Goal: Communication & Community: Answer question/provide support

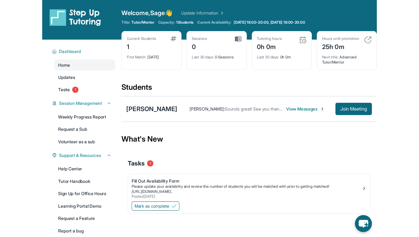
scroll to position [36, 0]
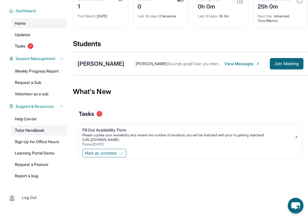
click at [41, 129] on link "Tutor Handbook" at bounding box center [39, 130] width 56 height 10
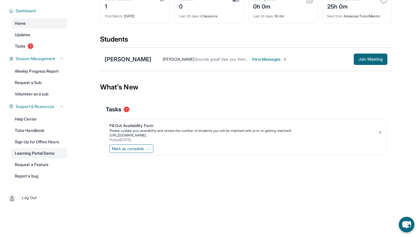
click at [38, 153] on link "Learning Portal Demo" at bounding box center [39, 153] width 56 height 10
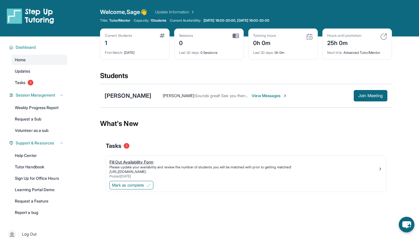
scroll to position [5, 0]
click at [41, 45] on button "Dashboard" at bounding box center [38, 47] width 50 height 6
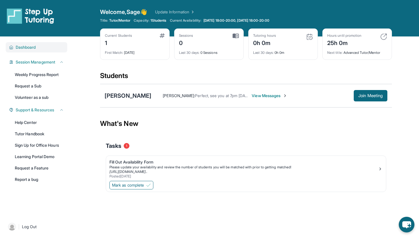
click at [42, 45] on button "Dashboard" at bounding box center [38, 47] width 50 height 6
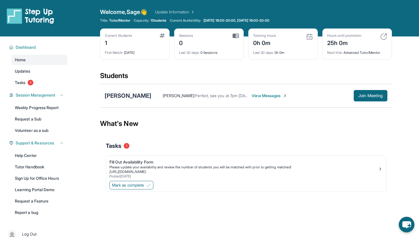
click at [130, 96] on div "[PERSON_NAME]" at bounding box center [128, 96] width 47 height 8
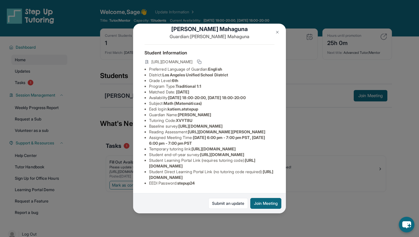
scroll to position [31, 201]
drag, startPoint x: 149, startPoint y: 112, endPoint x: 287, endPoint y: 124, distance: 138.8
click at [287, 124] on div "[PERSON_NAME] Guardian: [PERSON_NAME] Student Information [URL][DOMAIN_NAME] Pr…" at bounding box center [209, 118] width 419 height 237
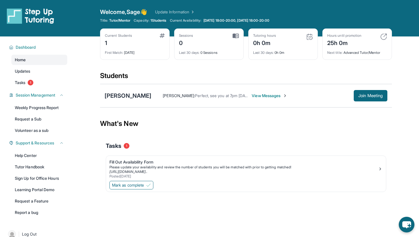
click at [33, 62] on link "Home" at bounding box center [39, 60] width 56 height 10
click at [29, 47] on span "Dashboard" at bounding box center [26, 47] width 20 height 6
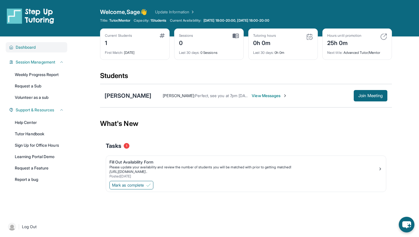
click at [29, 47] on span "Dashboard" at bounding box center [26, 47] width 20 height 6
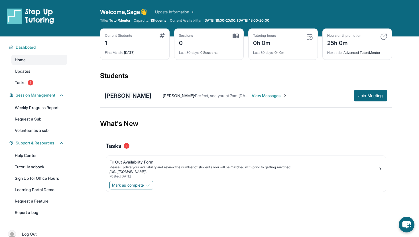
click at [121, 99] on div "[PERSON_NAME]" at bounding box center [128, 96] width 47 height 8
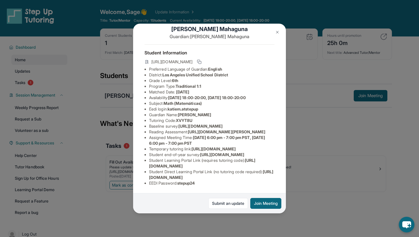
scroll to position [26, 0]
drag, startPoint x: 150, startPoint y: 117, endPoint x: 228, endPoint y: 125, distance: 78.5
click at [223, 125] on span "[URL][DOMAIN_NAME]" at bounding box center [200, 126] width 44 height 5
click at [223, 127] on span "[URL][DOMAIN_NAME]" at bounding box center [200, 126] width 44 height 5
click at [277, 32] on img at bounding box center [277, 32] width 5 height 5
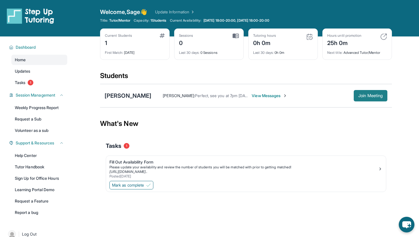
click at [365, 96] on span "Join Meeting" at bounding box center [370, 95] width 25 height 3
click at [130, 94] on div "[PERSON_NAME]" at bounding box center [128, 96] width 47 height 8
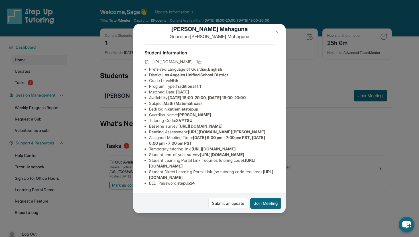
scroll to position [18, 201]
drag, startPoint x: 149, startPoint y: 124, endPoint x: 275, endPoint y: 145, distance: 127.7
click at [275, 145] on div "[PERSON_NAME] Guardian: [PERSON_NAME] Student Information [URL][DOMAIN_NAME] Pr…" at bounding box center [209, 119] width 153 height 190
click at [217, 134] on span "[URL][DOMAIN_NAME][PERSON_NAME]" at bounding box center [227, 131] width 78 height 5
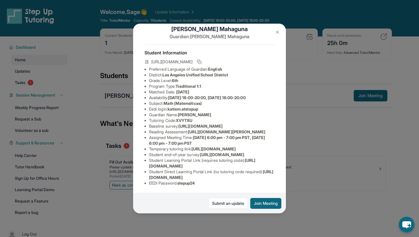
scroll to position [28, 186]
drag, startPoint x: 150, startPoint y: 114, endPoint x: 261, endPoint y: 125, distance: 112.1
click at [261, 125] on div "[PERSON_NAME] Guardian: [PERSON_NAME] Student Information [URL][DOMAIN_NAME] Pr…" at bounding box center [209, 119] width 153 height 190
copy span "[URL][DOMAIN_NAME]"
click at [278, 33] on img at bounding box center [277, 32] width 5 height 5
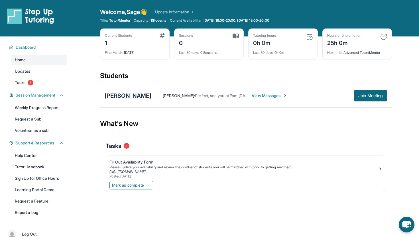
click at [135, 96] on div "[PERSON_NAME]" at bounding box center [128, 96] width 47 height 8
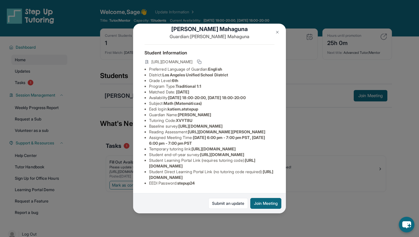
scroll to position [73, 0]
click at [278, 33] on img at bounding box center [277, 32] width 5 height 5
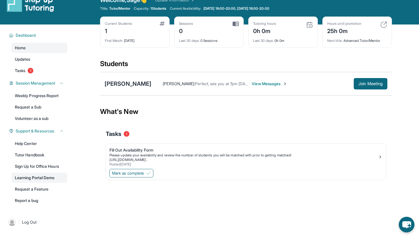
scroll to position [0, 0]
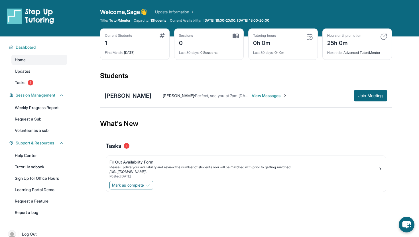
click at [176, 98] on span "[PERSON_NAME] :" at bounding box center [179, 95] width 32 height 5
click at [259, 96] on span "View Messages" at bounding box center [270, 96] width 36 height 6
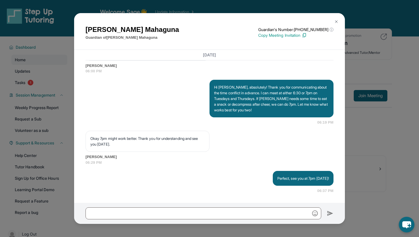
scroll to position [36, 0]
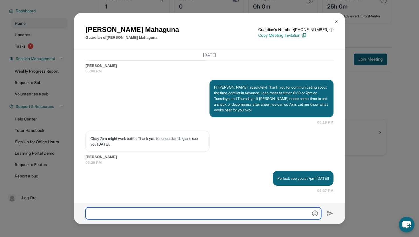
click at [229, 211] on input "text" at bounding box center [204, 214] width 236 height 12
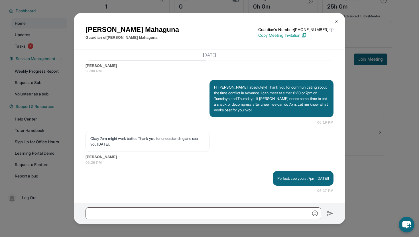
click at [337, 24] on img at bounding box center [336, 21] width 5 height 5
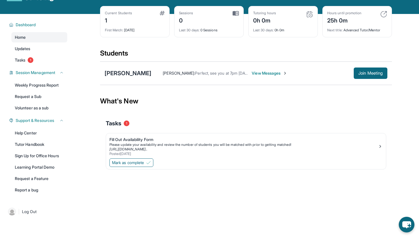
scroll to position [19, 0]
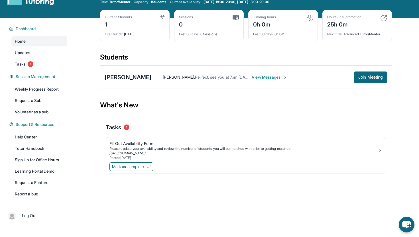
click at [259, 78] on span "View Messages" at bounding box center [270, 77] width 36 height 6
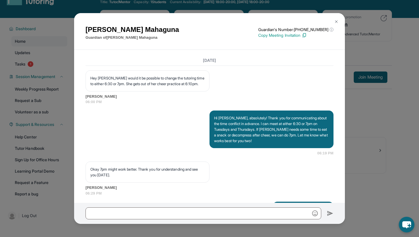
scroll to position [851, 0]
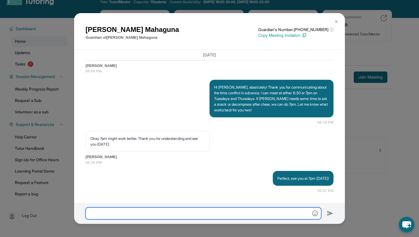
click at [212, 215] on input "text" at bounding box center [204, 214] width 236 height 12
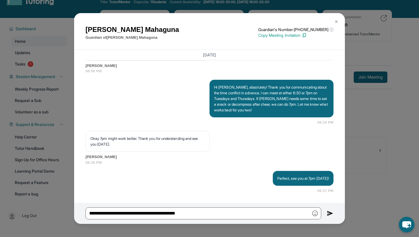
click at [312, 215] on img "button" at bounding box center [315, 214] width 6 height 6
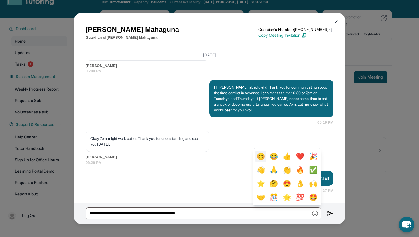
click at [266, 157] on button "😊" at bounding box center [260, 156] width 11 height 11
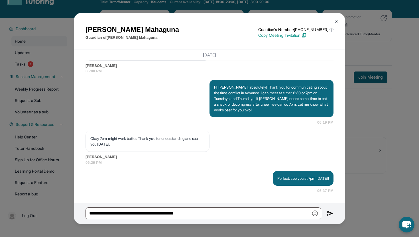
click at [315, 214] on img "button" at bounding box center [315, 214] width 6 height 6
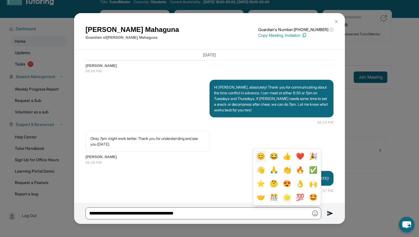
click at [266, 155] on button "😊" at bounding box center [260, 156] width 11 height 11
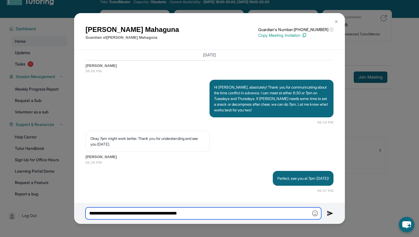
click at [190, 215] on input "**********" at bounding box center [204, 214] width 236 height 12
type input "**********"
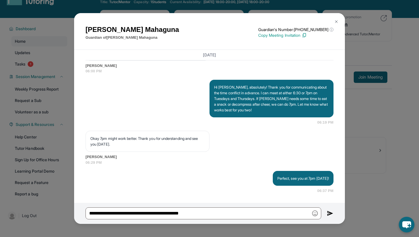
click at [330, 214] on img at bounding box center [330, 213] width 7 height 7
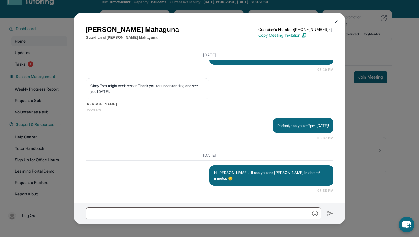
scroll to position [898, 0]
click at [336, 21] on img at bounding box center [336, 21] width 5 height 5
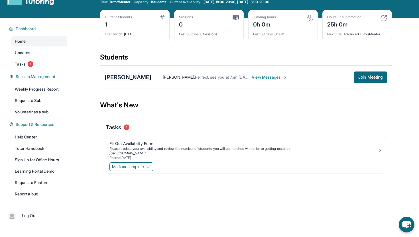
click at [136, 74] on div "[PERSON_NAME]" at bounding box center [128, 77] width 47 height 8
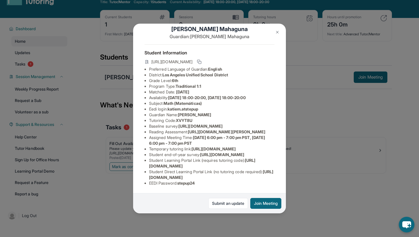
scroll to position [73, 0]
drag, startPoint x: 149, startPoint y: 121, endPoint x: 206, endPoint y: 127, distance: 56.7
click at [206, 146] on li "Temporary tutoring link : [URL][DOMAIN_NAME]" at bounding box center [211, 149] width 125 height 6
click at [200, 152] on span "[URL][DOMAIN_NAME]" at bounding box center [222, 154] width 44 height 5
drag, startPoint x: 147, startPoint y: 167, endPoint x: 249, endPoint y: 168, distance: 101.8
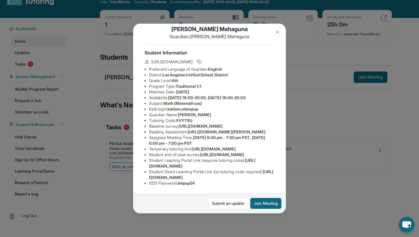
click at [249, 168] on ul "Preferred Language of Guardian: English District: [GEOGRAPHIC_DATA] Unified Sch…" at bounding box center [210, 126] width 130 height 120
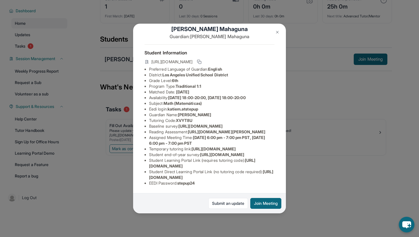
scroll to position [29, 0]
